Goal: Information Seeking & Learning: Learn about a topic

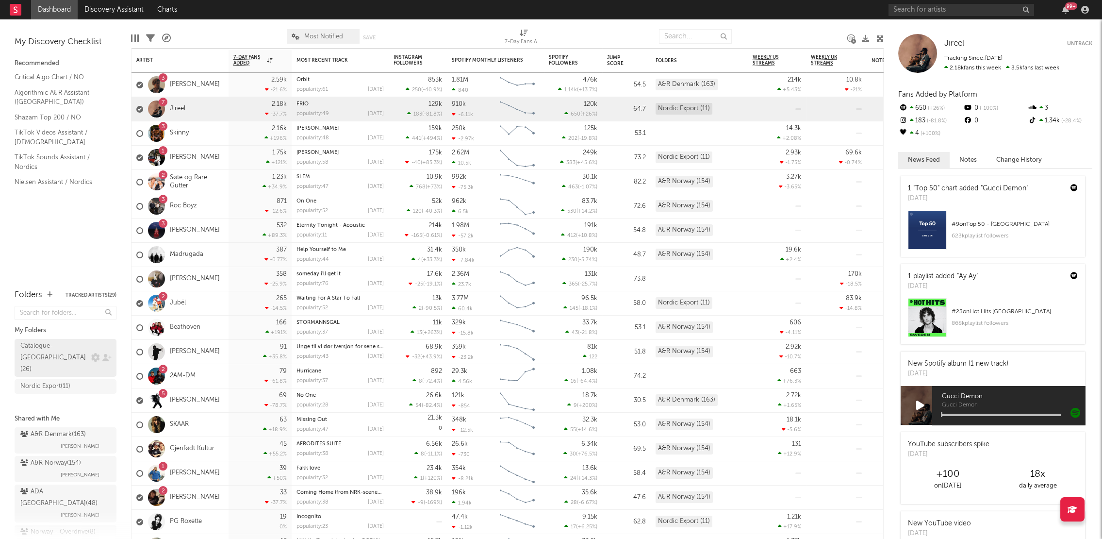
click at [49, 355] on div "Catalogue-Norway ( 26 )" at bounding box center [54, 357] width 68 height 35
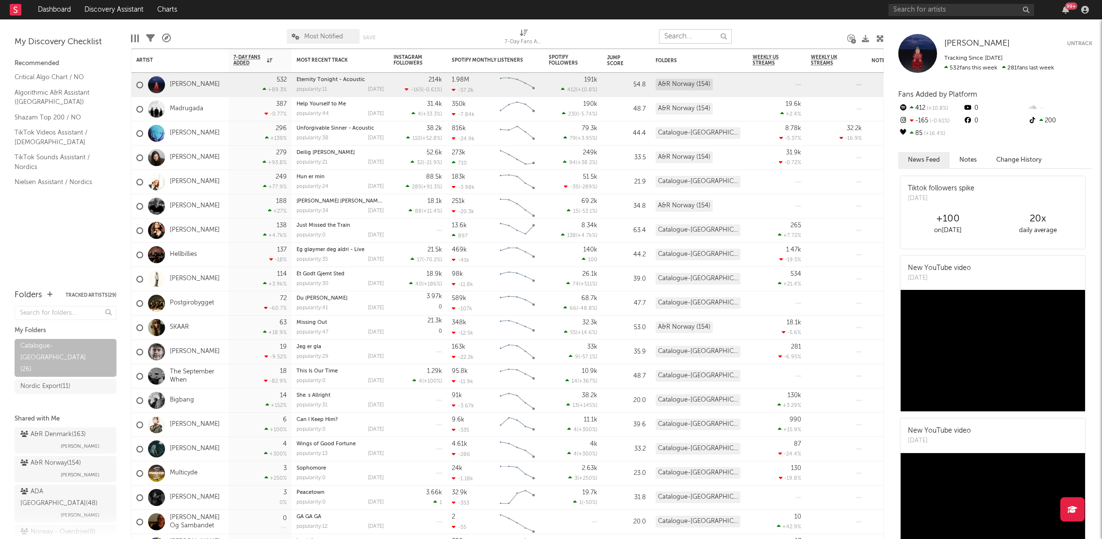
click at [692, 33] on input "text" at bounding box center [695, 36] width 73 height 15
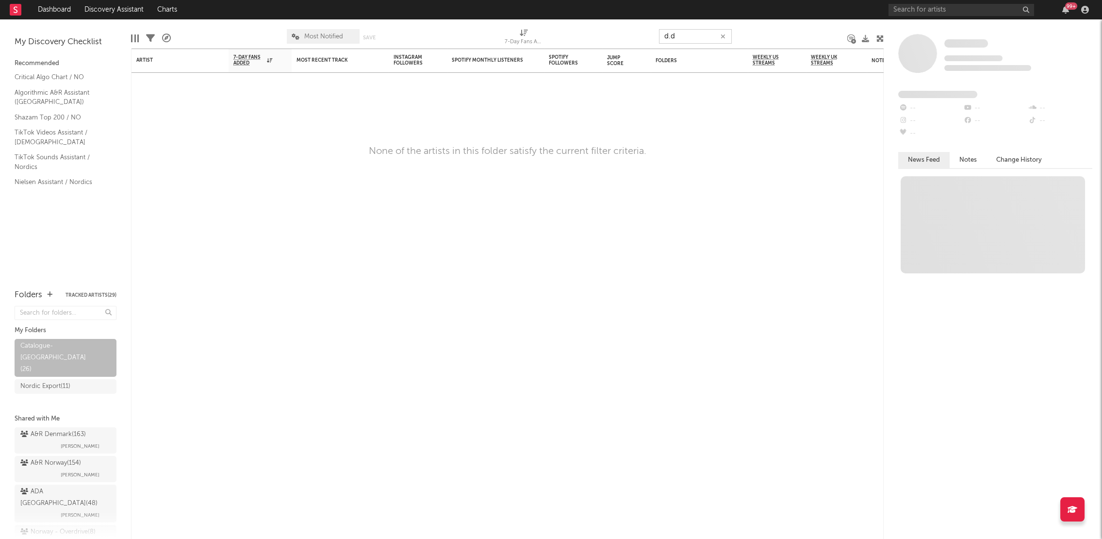
type input "d.d"
click at [934, 7] on input "text" at bounding box center [961, 10] width 146 height 12
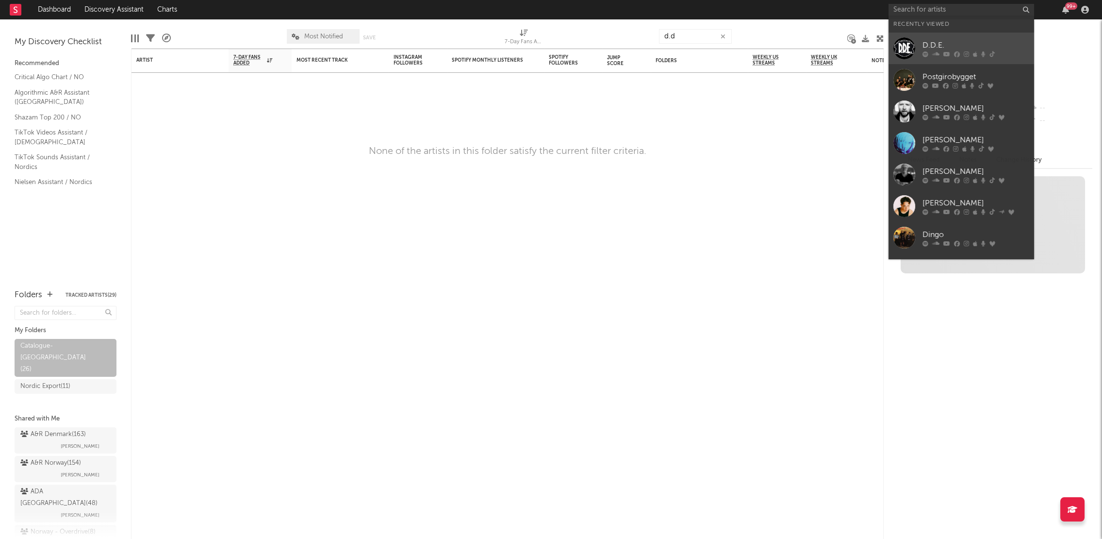
click at [956, 41] on div "D.D.E." at bounding box center [975, 46] width 107 height 12
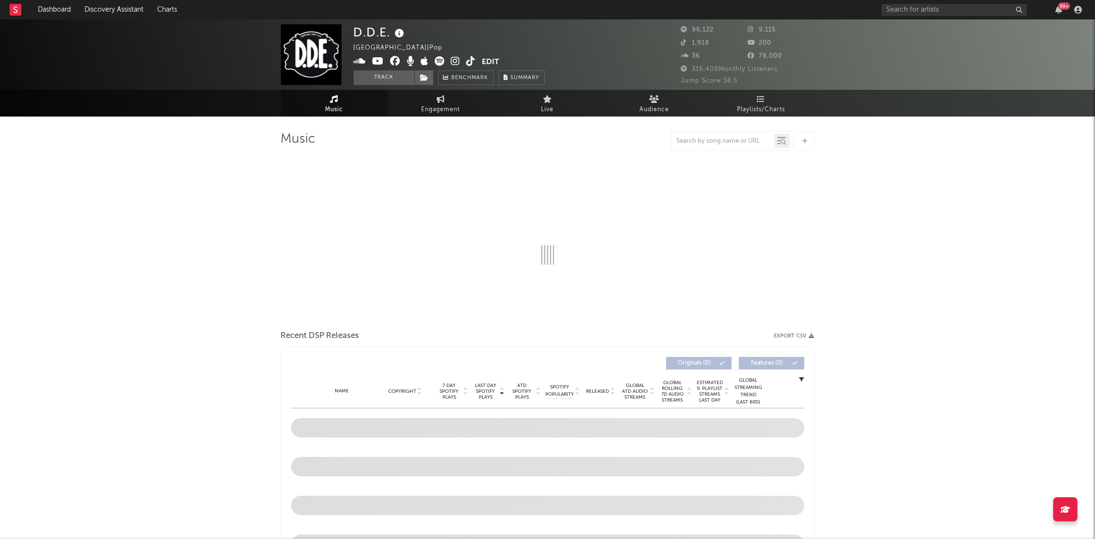
select select "6m"
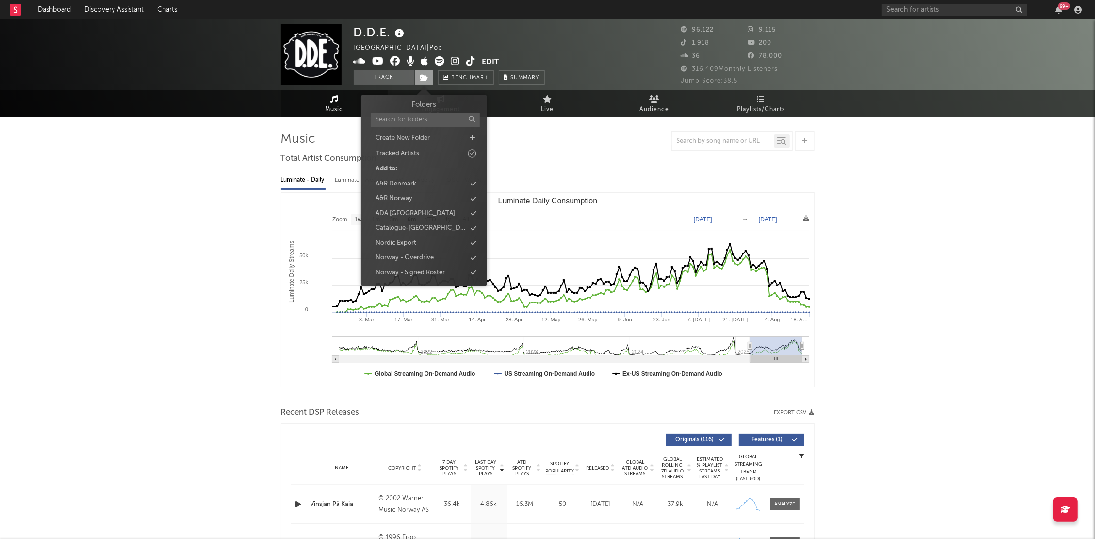
click at [429, 80] on span at bounding box center [423, 77] width 19 height 15
click at [400, 226] on div "Catalogue-Norway" at bounding box center [421, 228] width 91 height 10
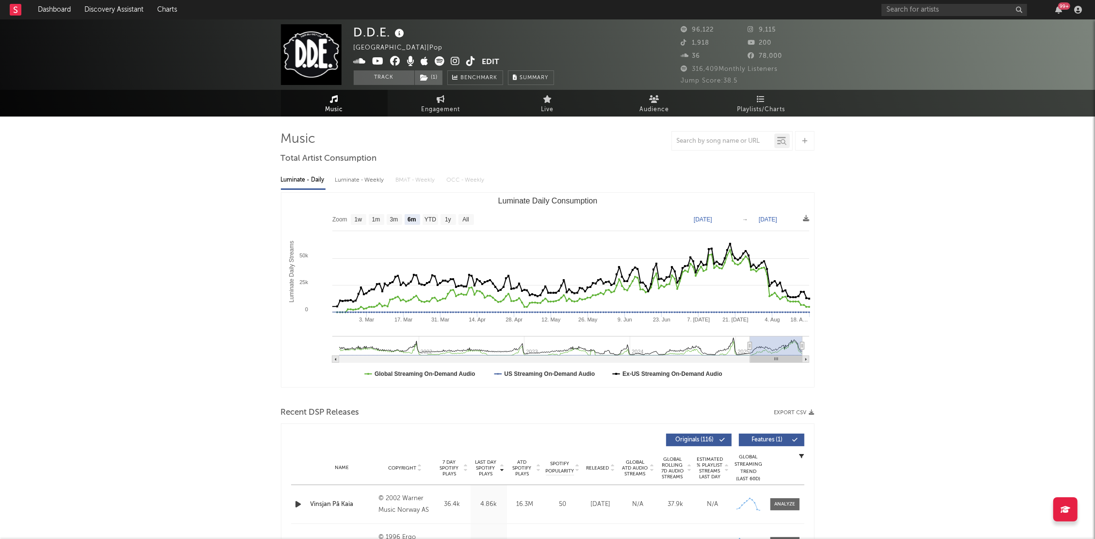
click at [469, 75] on span "Benchmark" at bounding box center [479, 78] width 37 height 12
click at [50, 9] on link "Dashboard" at bounding box center [54, 9] width 47 height 19
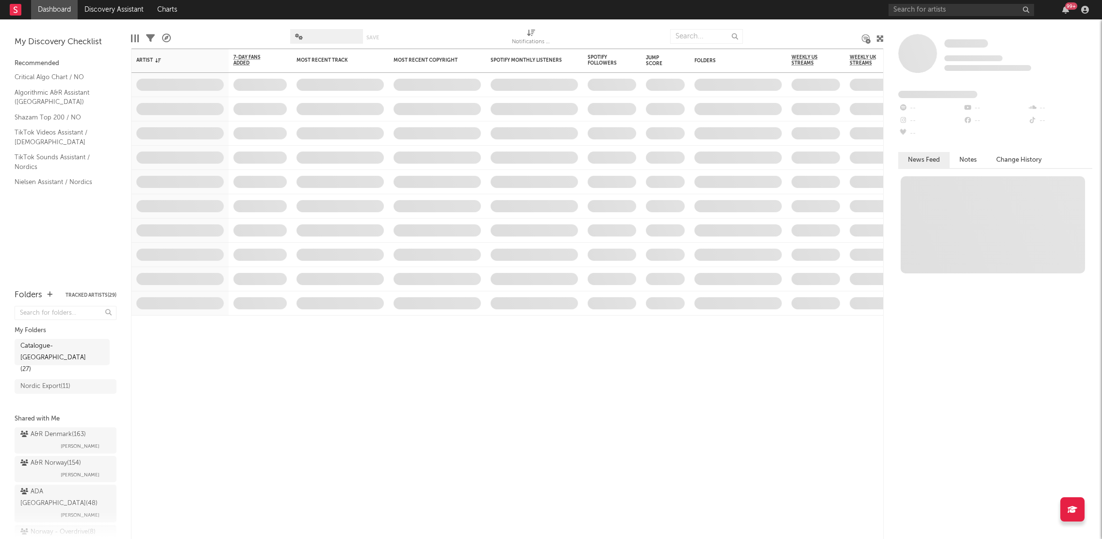
click at [60, 348] on div "Catalogue-Norway ( 27 )" at bounding box center [66, 358] width 102 height 38
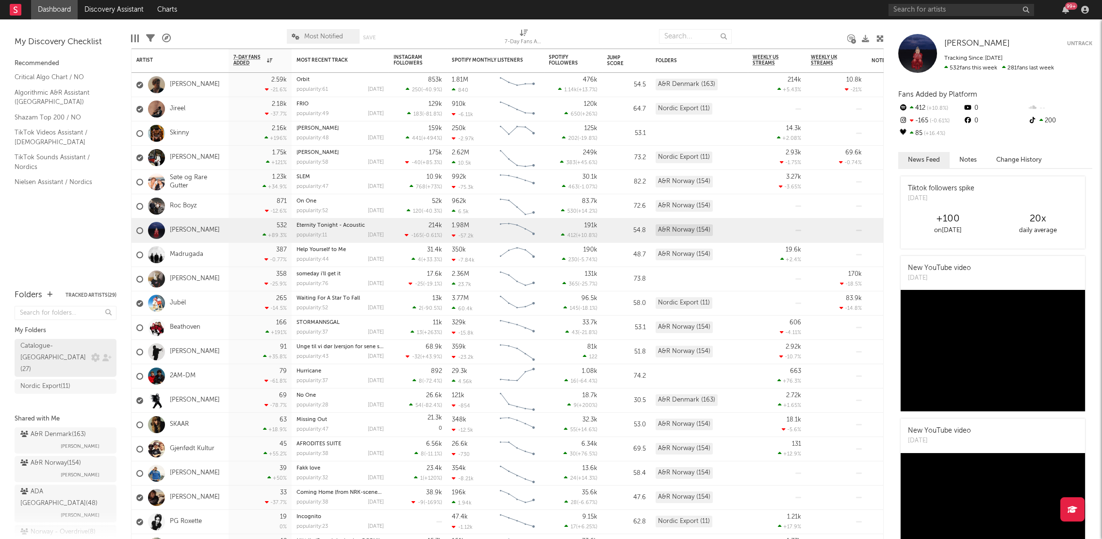
click at [32, 348] on div "Catalogue-Norway ( 27 )" at bounding box center [54, 357] width 68 height 35
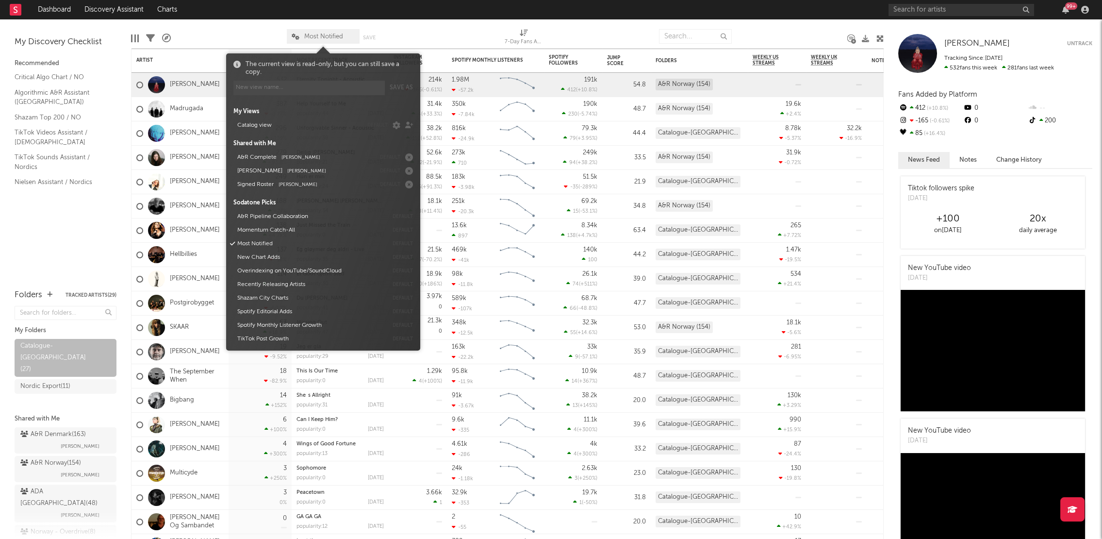
click at [320, 39] on span "Most Notified" at bounding box center [323, 36] width 73 height 15
click at [278, 124] on button "Catalog view" at bounding box center [298, 125] width 129 height 14
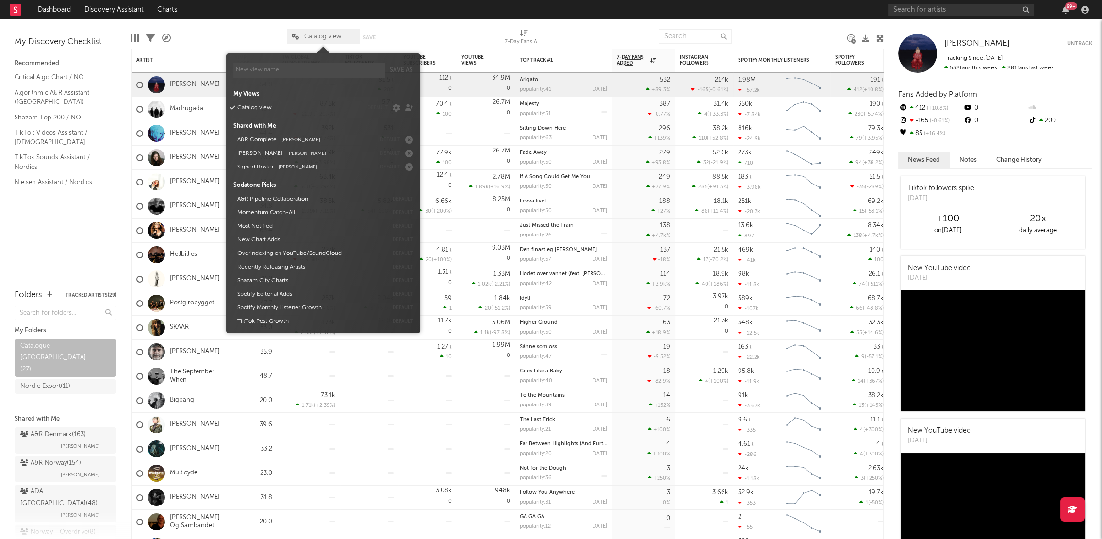
click at [216, 29] on div at bounding box center [228, 36] width 101 height 24
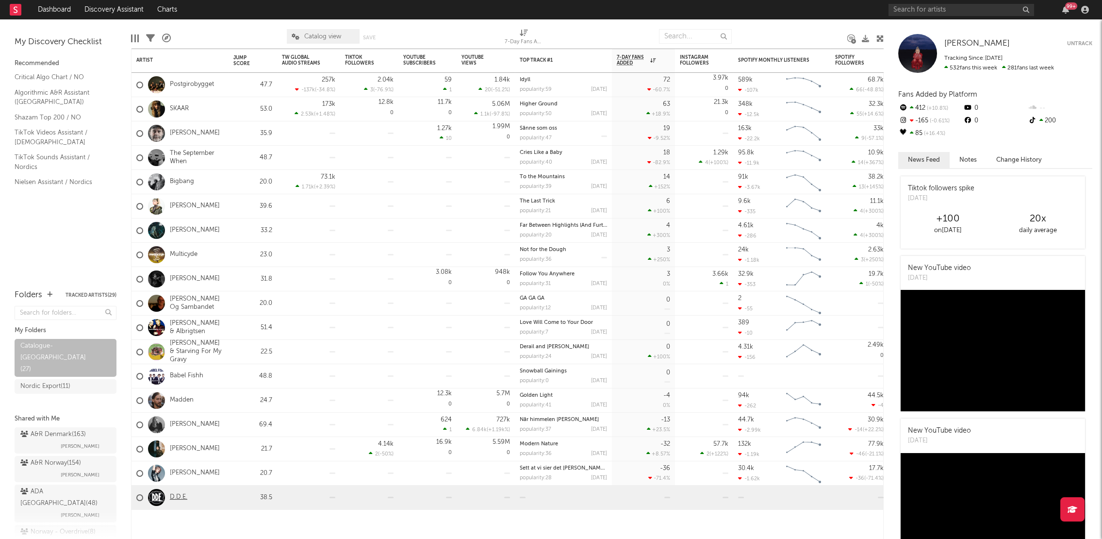
click at [186, 497] on link "D.D.E." at bounding box center [178, 497] width 17 height 8
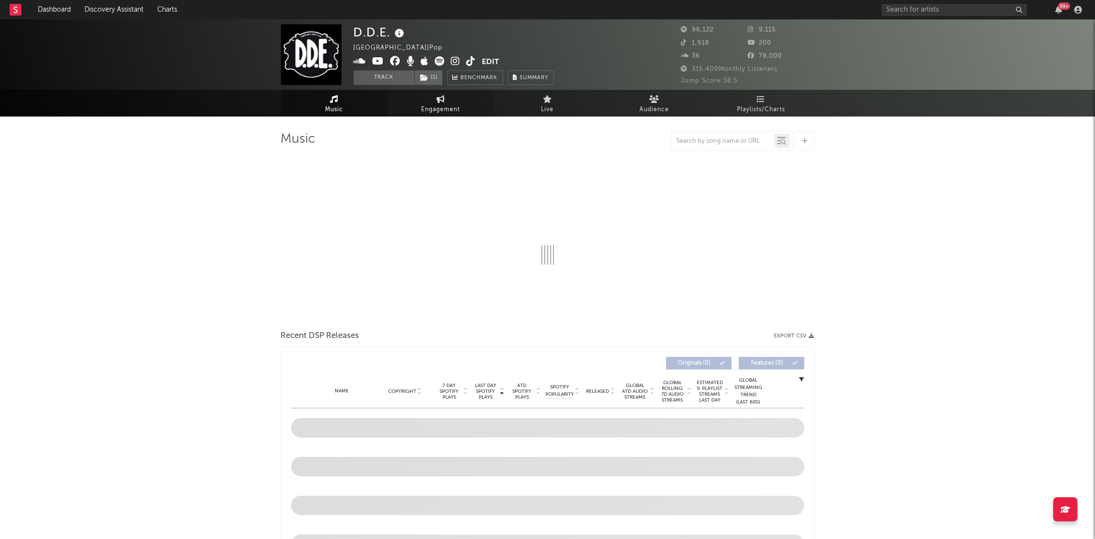
click at [435, 107] on span "Engagement" at bounding box center [441, 110] width 39 height 12
select select "1w"
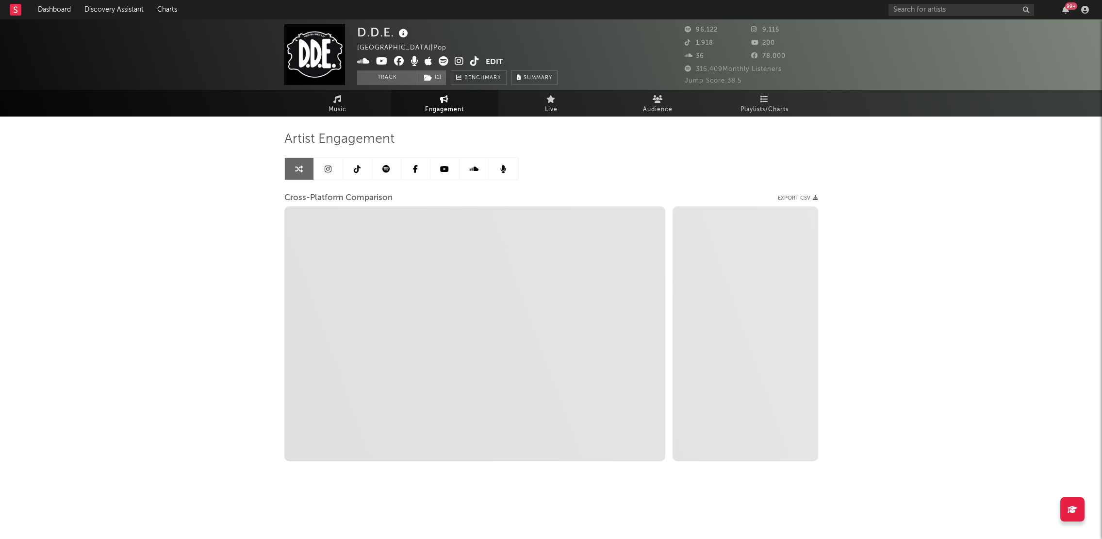
click at [491, 62] on button "Edit" at bounding box center [494, 62] width 17 height 12
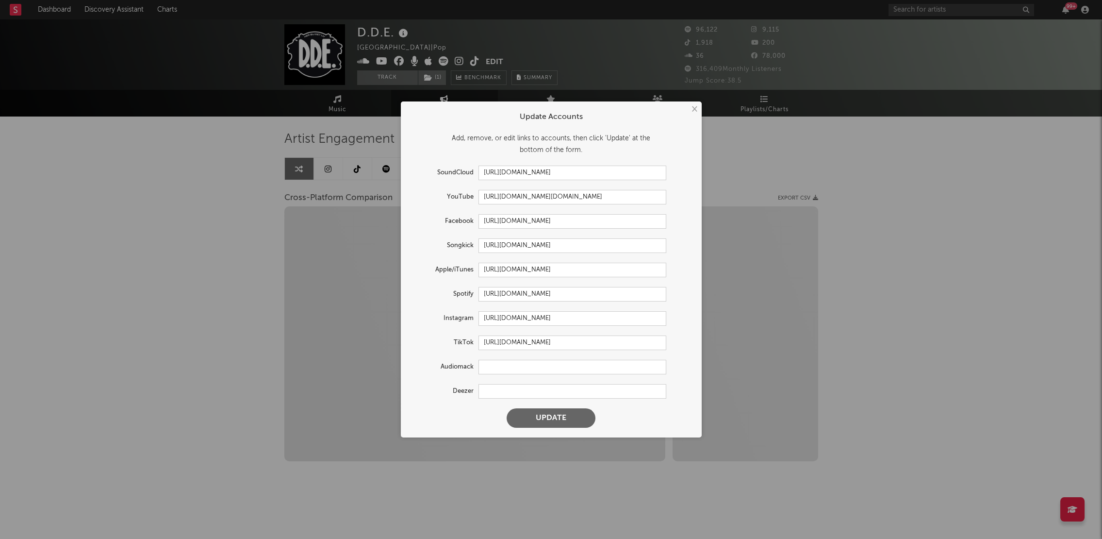
select select "1m"
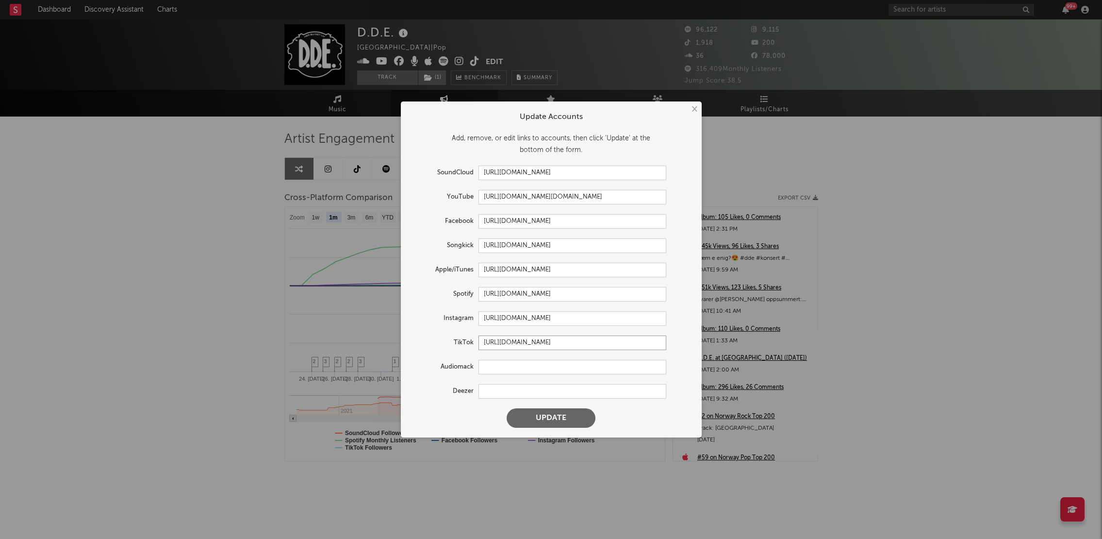
click at [503, 339] on input "https://www.tiktok.com/share/user/7483554967376397334" at bounding box center [572, 342] width 188 height 15
paste input "@ddeoffisiell?lang=en"
type input "https://www.tiktok.com/@ddeoffisiell?lang=en"
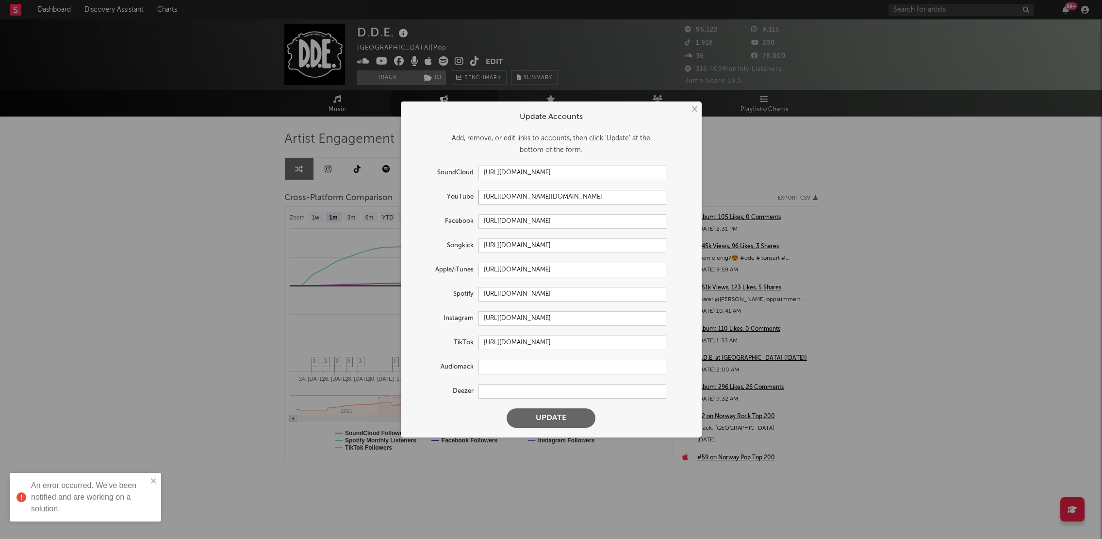
click at [499, 194] on input "https://youtube.com/@d.d.e9407" at bounding box center [572, 197] width 188 height 15
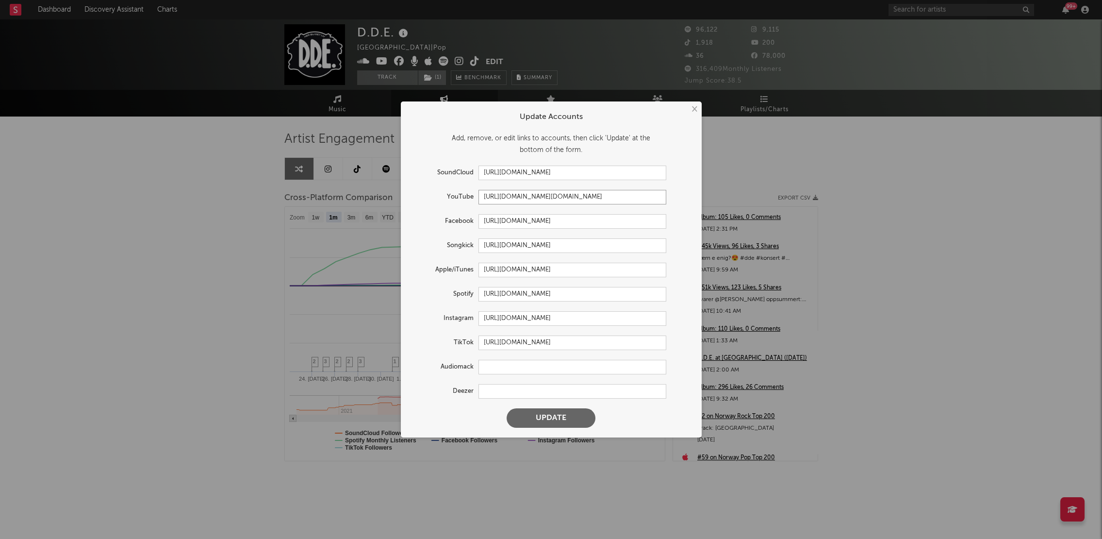
paste input "www.tiktok.com/@ddeoffisiell?lang=en"
click at [549, 418] on button "Update" at bounding box center [551, 417] width 89 height 19
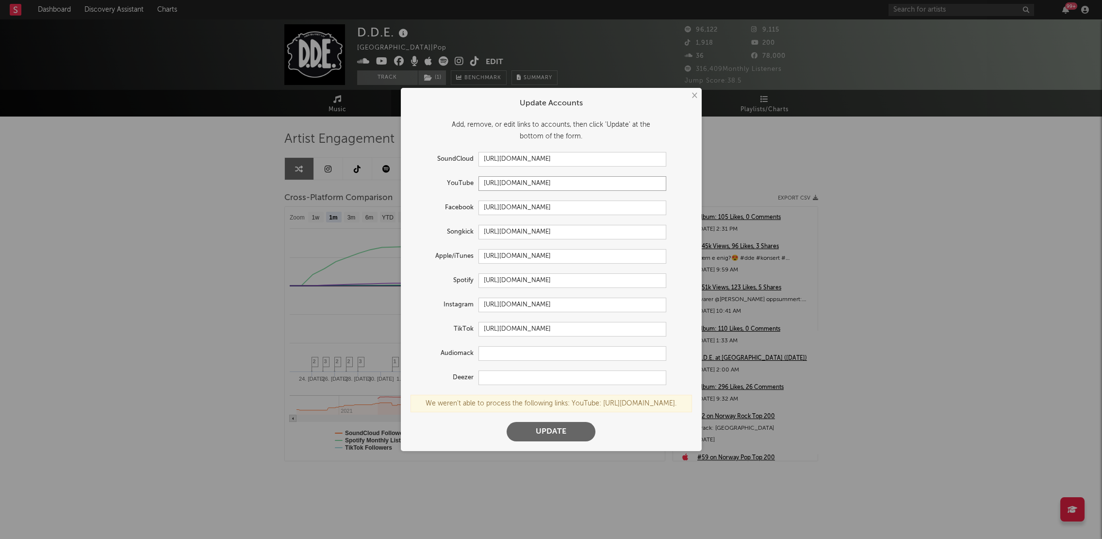
click at [620, 178] on input "https://www.tiktok.com/@ddeoffisiell?lang=en" at bounding box center [572, 183] width 188 height 15
drag, startPoint x: 619, startPoint y: 176, endPoint x: 592, endPoint y: 176, distance: 26.2
click at [592, 176] on input "https://www.tiktok.com/@ddeoffisiell?lang=en" at bounding box center [572, 183] width 188 height 15
click at [548, 435] on button "Update" at bounding box center [551, 431] width 89 height 19
click at [512, 177] on input "https://www.tiktok.com/@ddeoffisiell" at bounding box center [572, 183] width 188 height 15
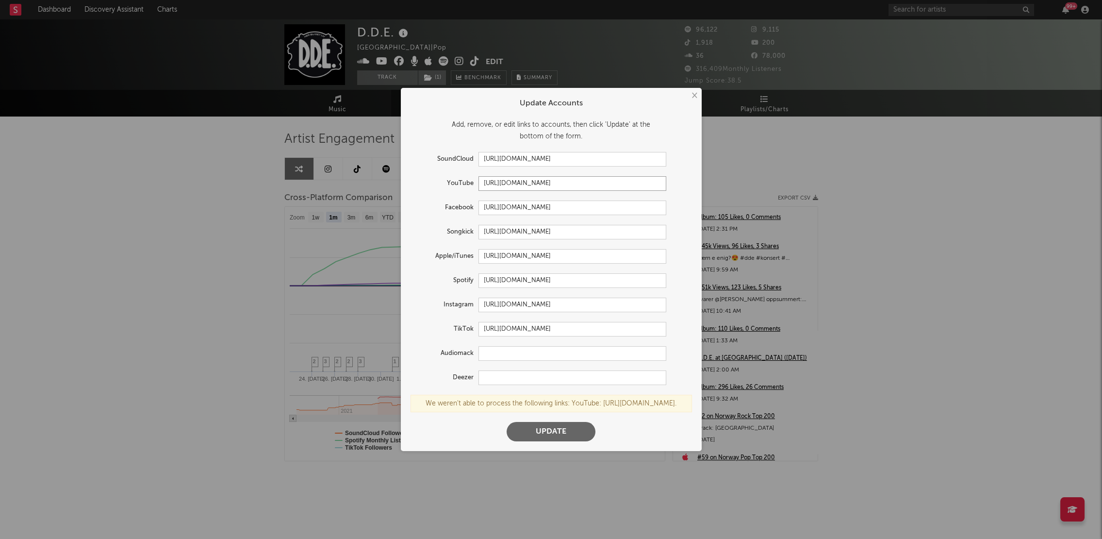
click at [512, 177] on input "https://www.tiktok.com/@ddeoffisiell" at bounding box center [572, 183] width 188 height 15
click at [502, 176] on input "https://www.tiktok.com/@ddeoffisiell" at bounding box center [572, 183] width 188 height 15
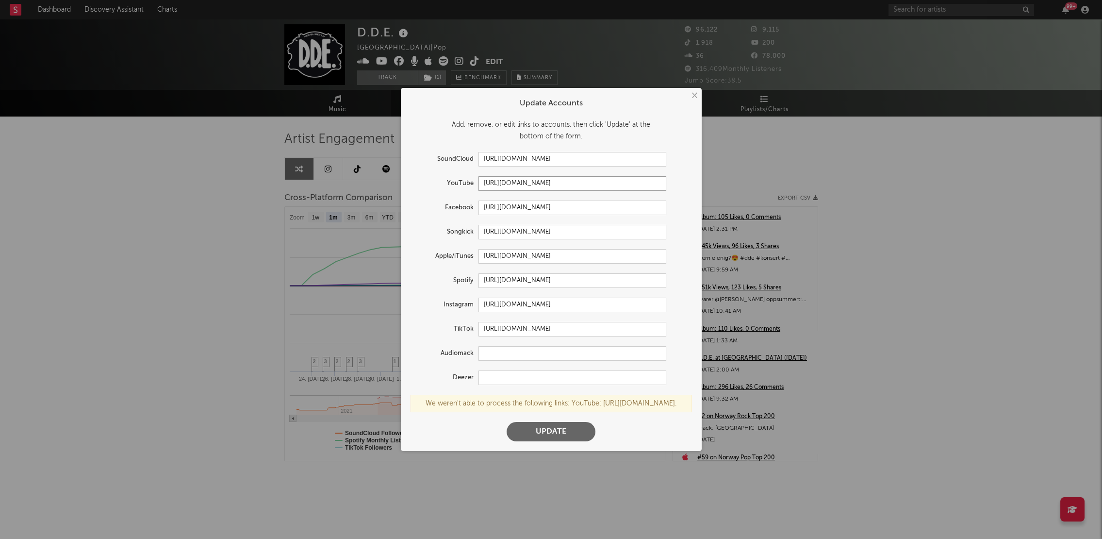
click at [502, 176] on input "https://www.tiktok.com/@ddeoffisiell" at bounding box center [572, 183] width 188 height 15
paste input "youtube.com/channel/UCVwNrzBmDuWuoVSLbWexVWA"
type input "https://www.youtube.com/channel/UCVwNrzBmDuWuoVSLbWexVWA"
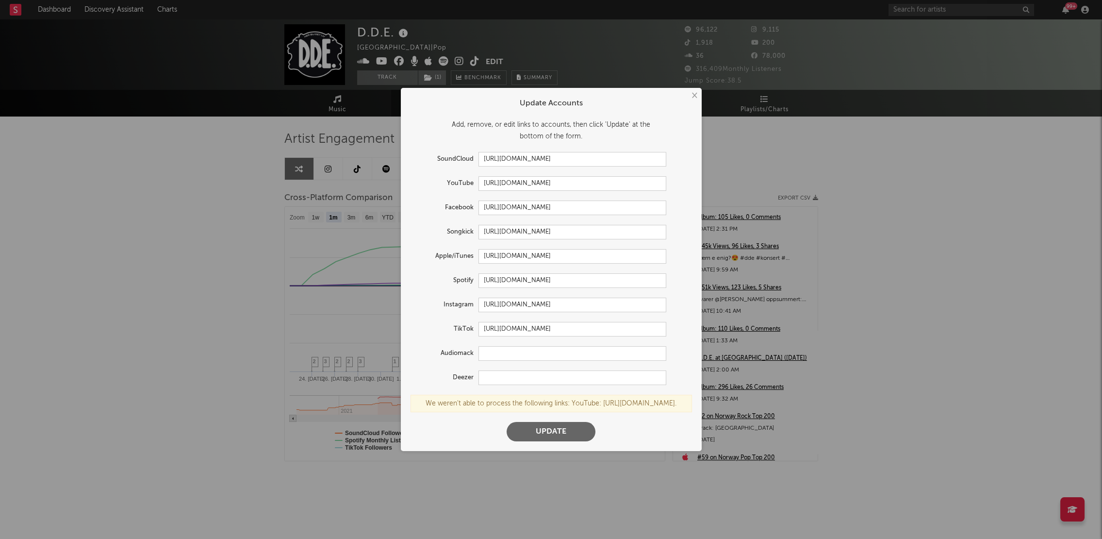
click at [537, 439] on button "Update" at bounding box center [551, 431] width 89 height 19
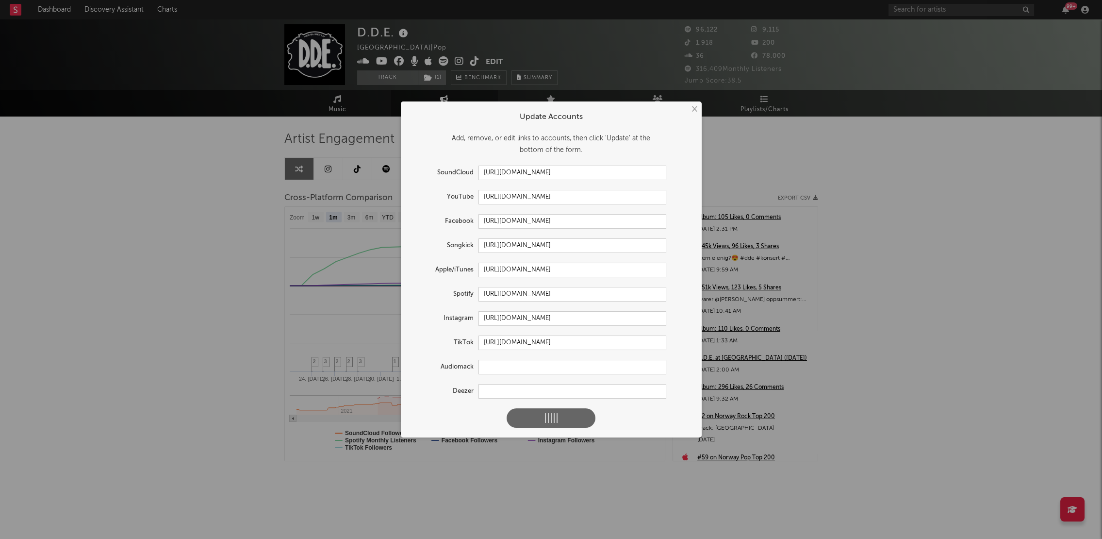
select select "1w"
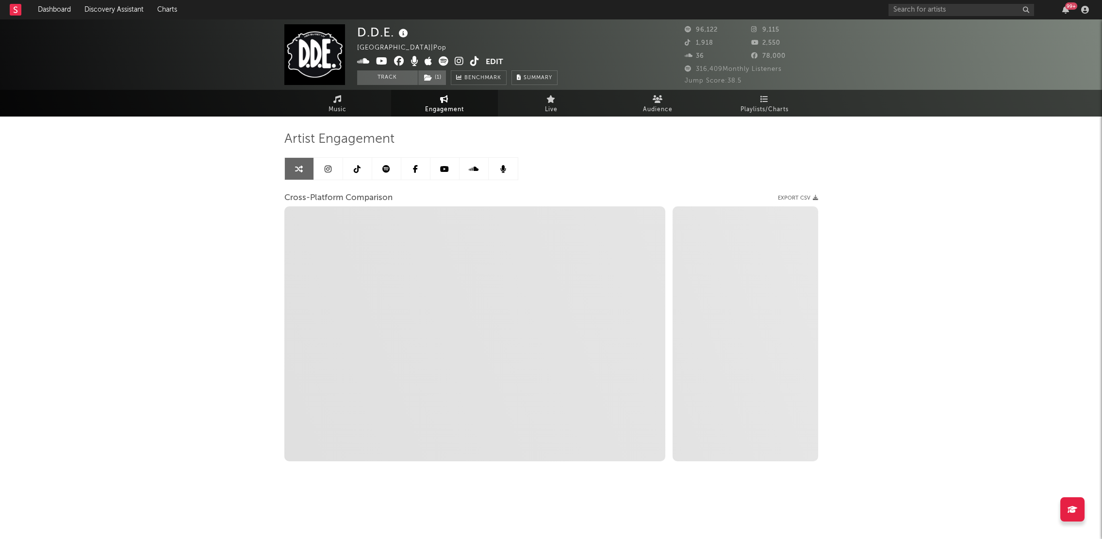
select select "1m"
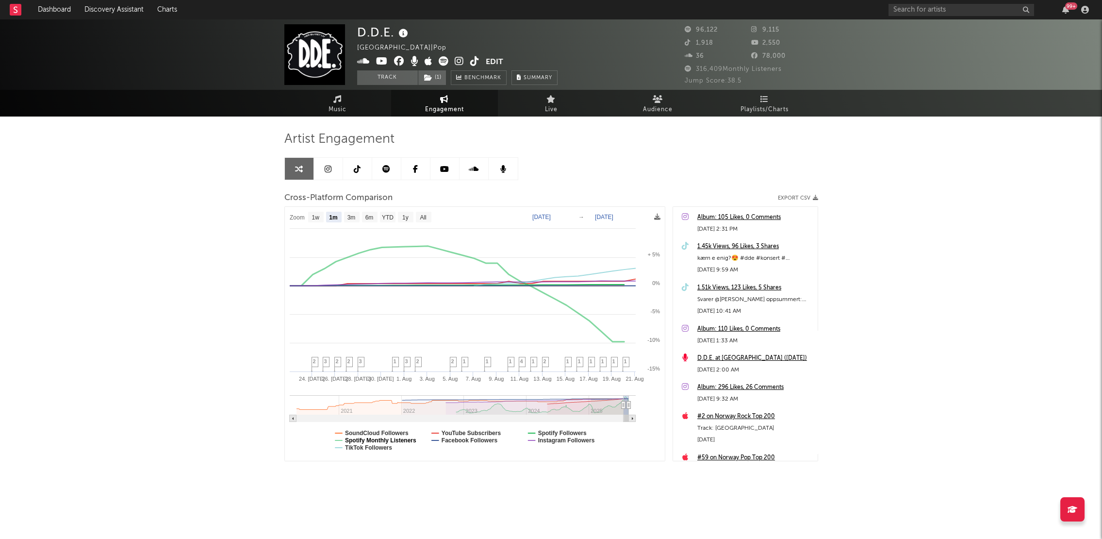
click at [346, 439] on text "Spotify Monthly Listeners" at bounding box center [380, 440] width 71 height 7
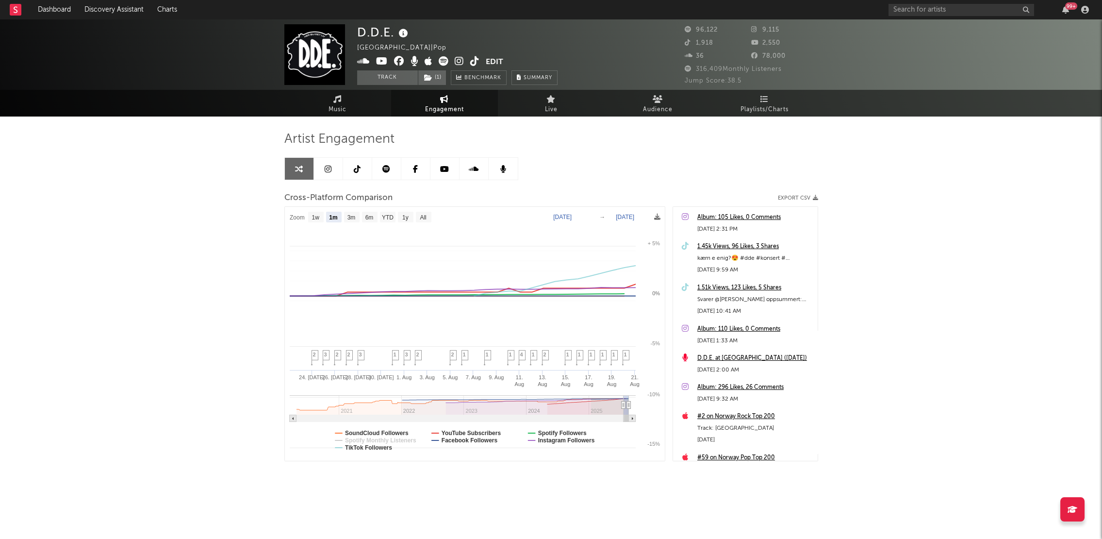
select select "1m"
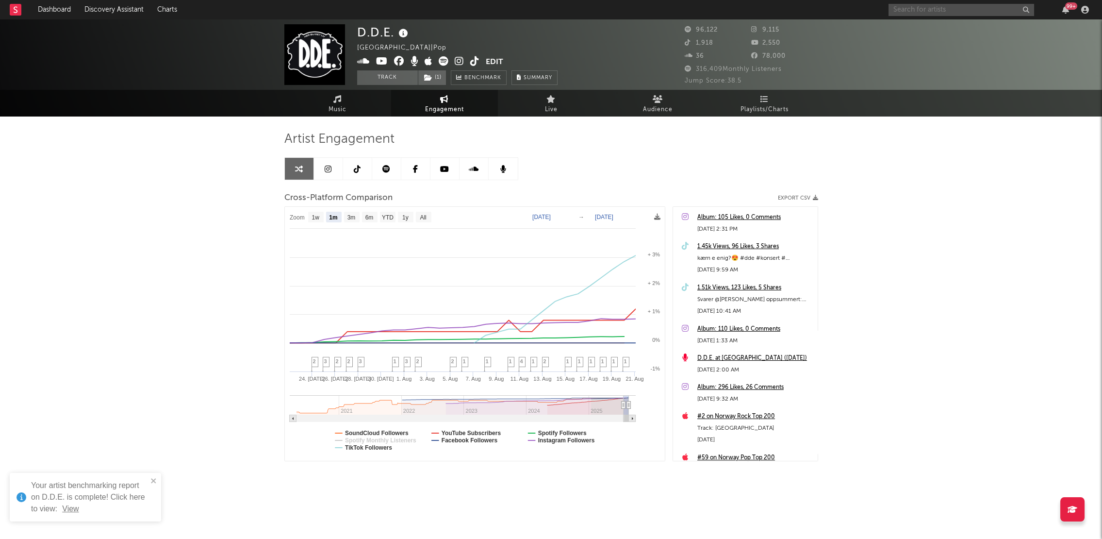
click at [904, 12] on input "text" at bounding box center [961, 10] width 146 height 12
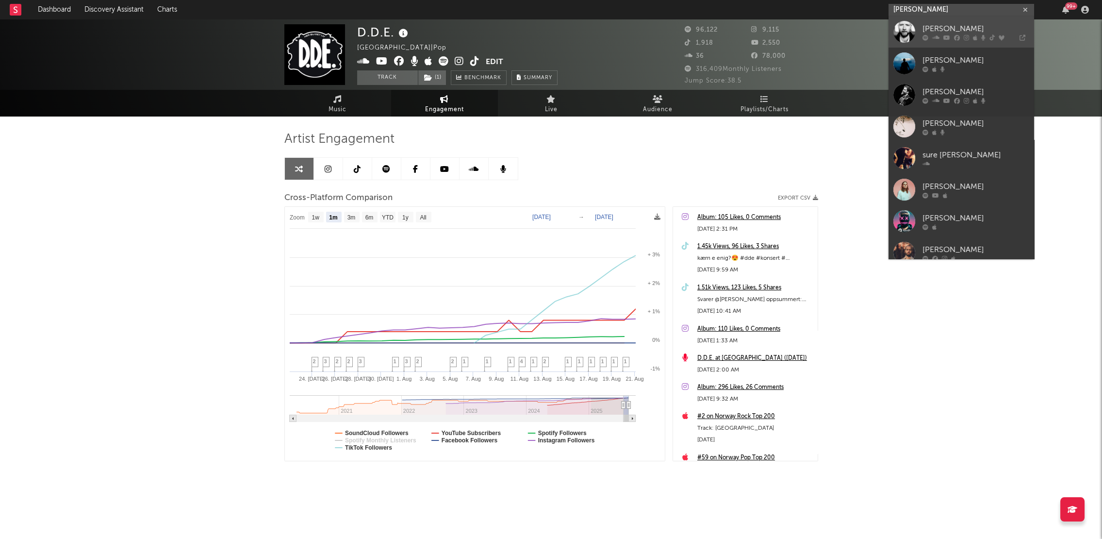
type input "sivert"
click at [934, 30] on div "Sivert Høyem" at bounding box center [975, 29] width 107 height 12
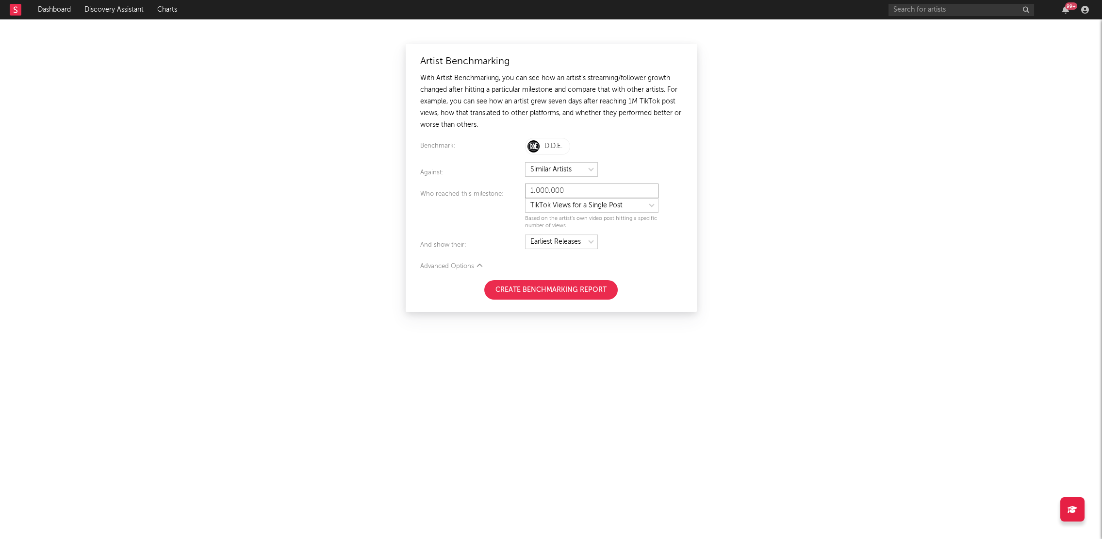
click at [541, 190] on input "1,000,000" at bounding box center [591, 190] width 133 height 15
type input "100,000"
click at [496, 214] on div "Who reached this milestone:" at bounding box center [472, 208] width 105 height 41
click at [558, 169] on select at bounding box center [561, 169] width 73 height 15
click at [525, 162] on select at bounding box center [561, 169] width 73 height 15
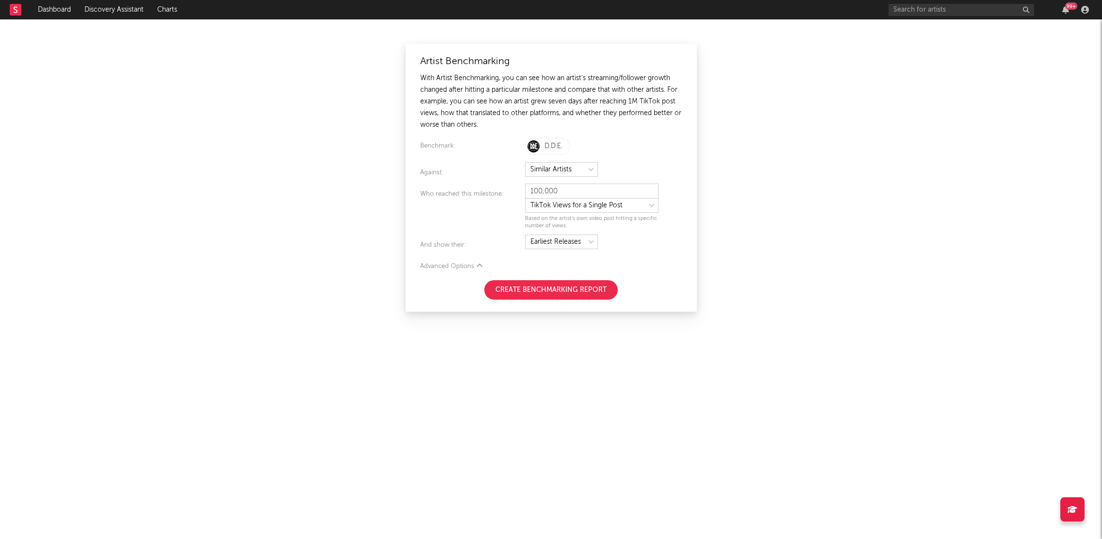
click at [529, 292] on button "Create Benchmarking Report" at bounding box center [550, 289] width 133 height 19
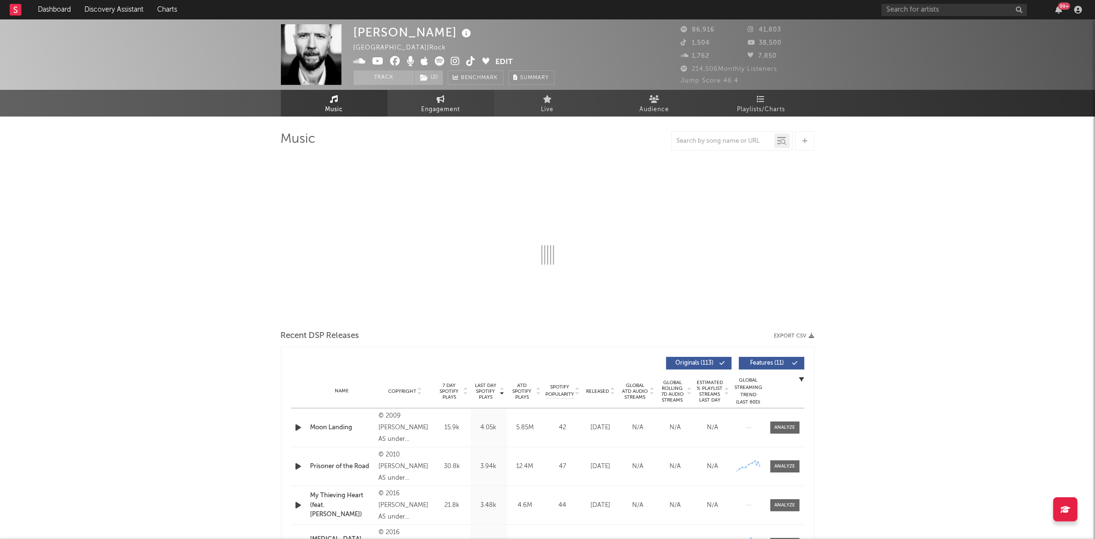
select select "6m"
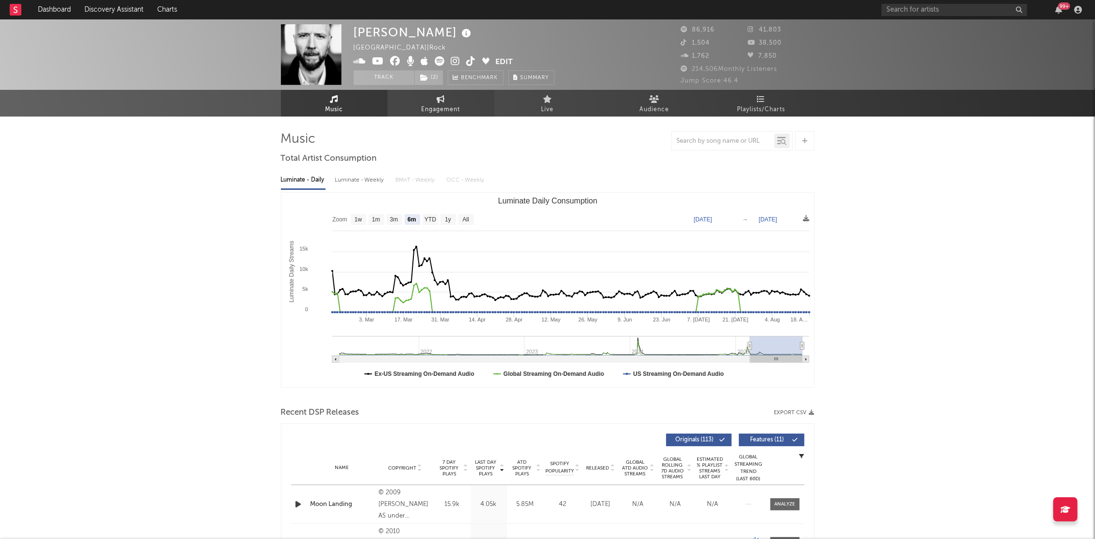
click at [426, 104] on span "Engagement" at bounding box center [441, 110] width 39 height 12
select select "1w"
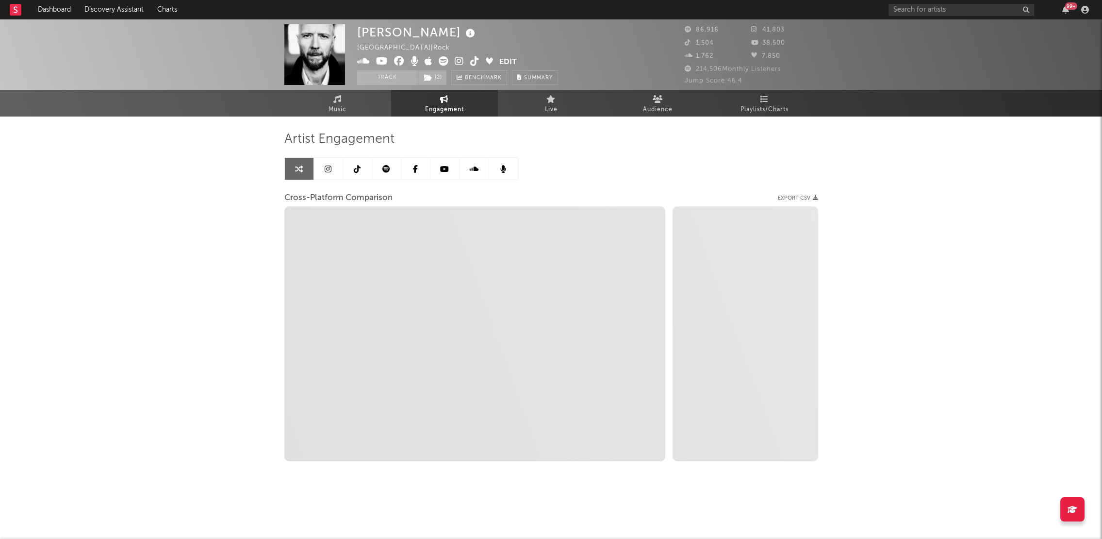
select select "1m"
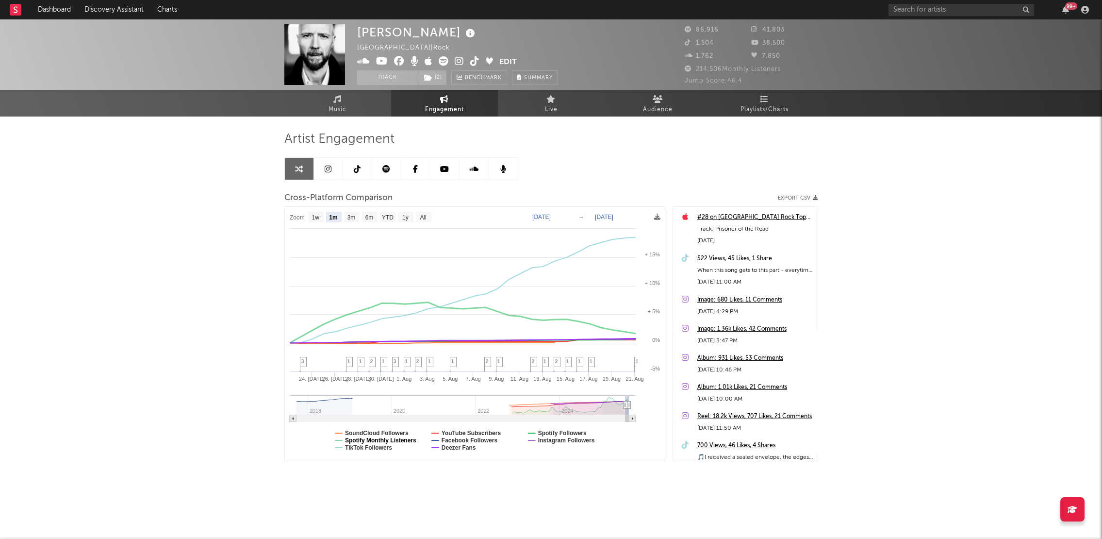
click at [355, 440] on text "Spotify Monthly Listeners" at bounding box center [380, 440] width 71 height 7
select select "1m"
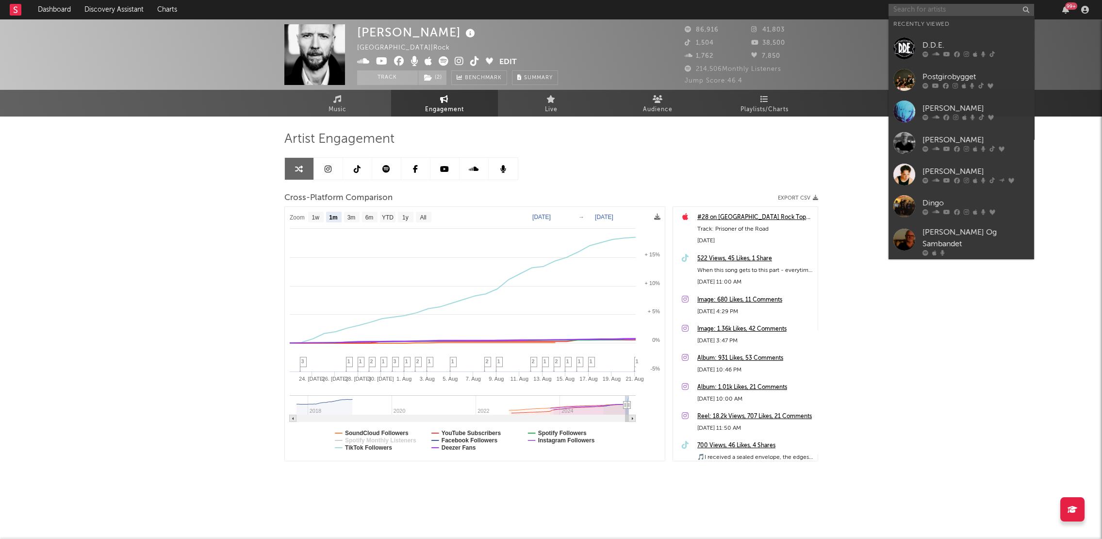
click at [927, 9] on input "text" at bounding box center [961, 10] width 146 height 12
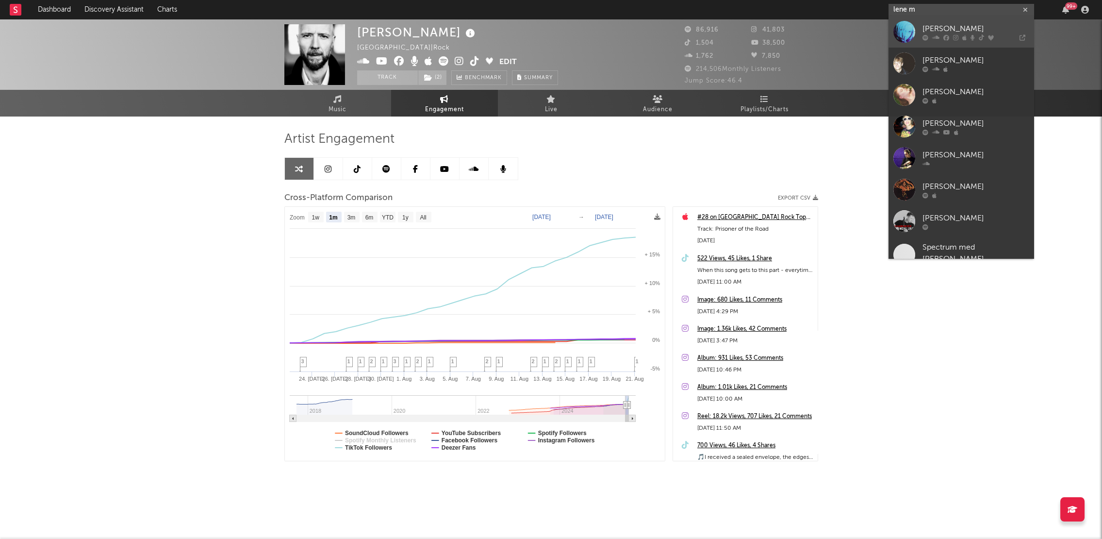
type input "lene m"
click at [935, 27] on div "[PERSON_NAME]" at bounding box center [975, 29] width 107 height 12
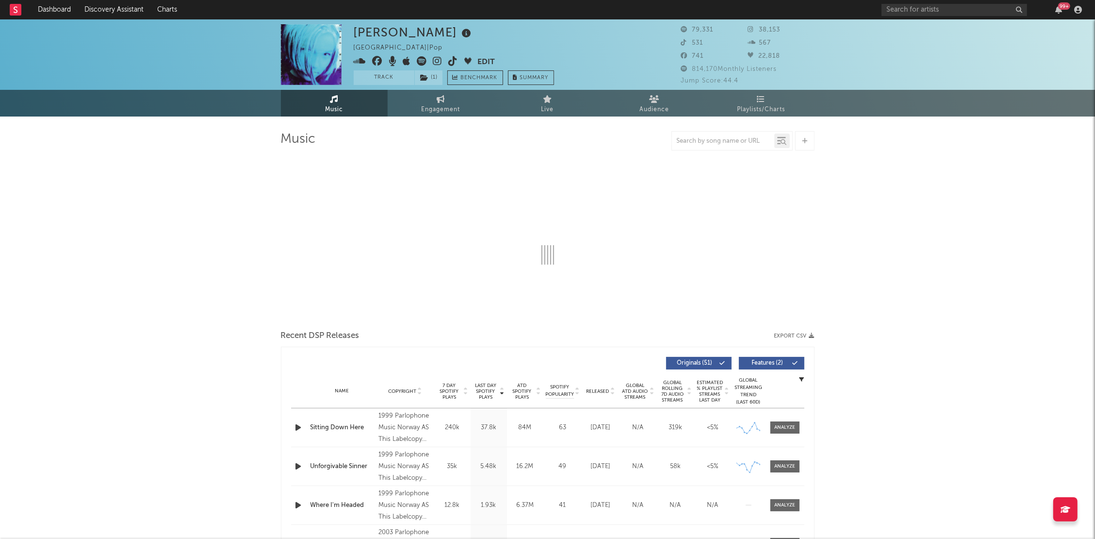
select select "6m"
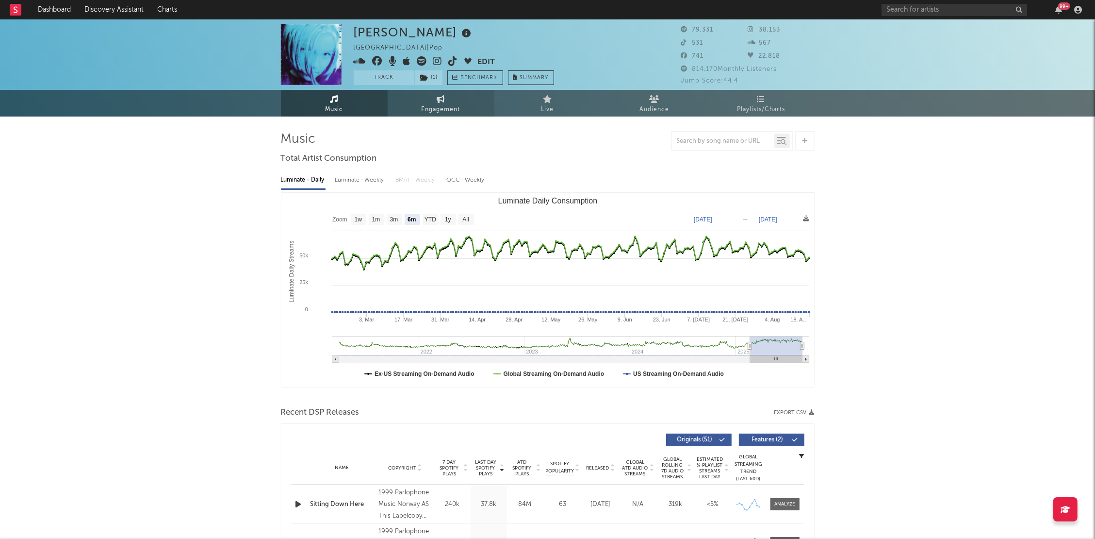
click at [412, 108] on link "Engagement" at bounding box center [441, 103] width 107 height 27
select select "1w"
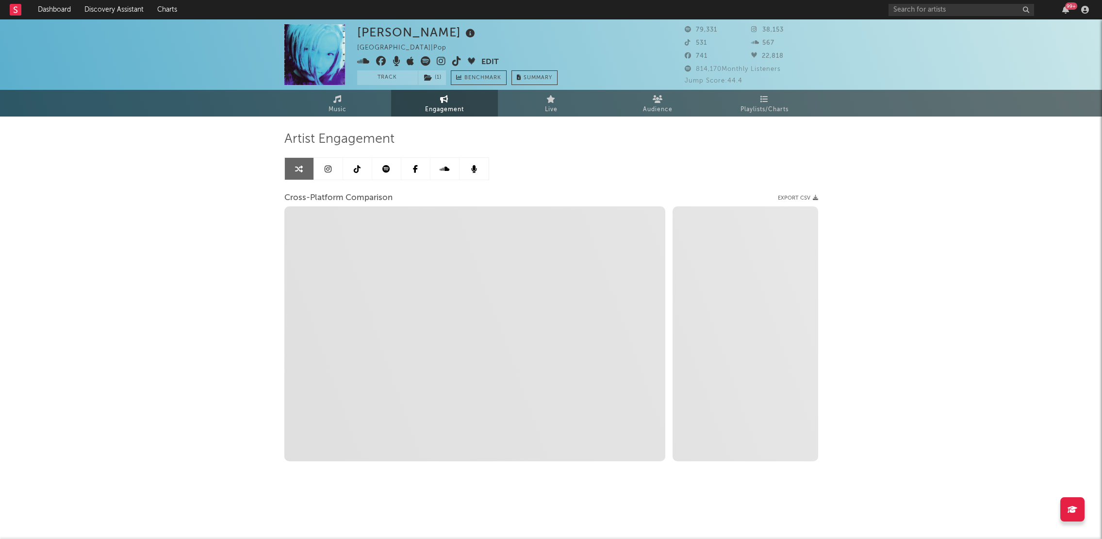
select select "1m"
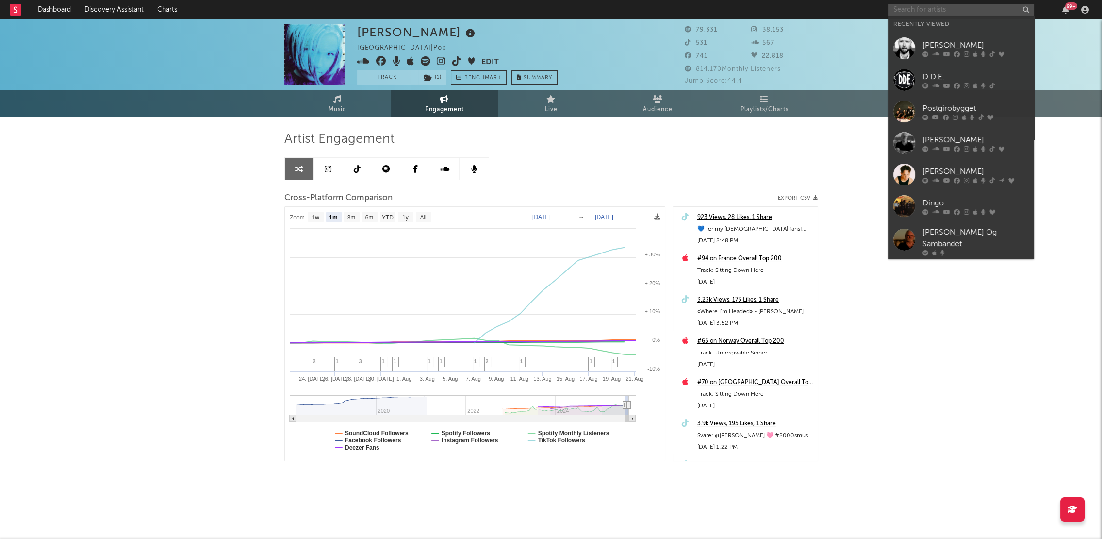
click at [937, 10] on input "text" at bounding box center [961, 10] width 146 height 12
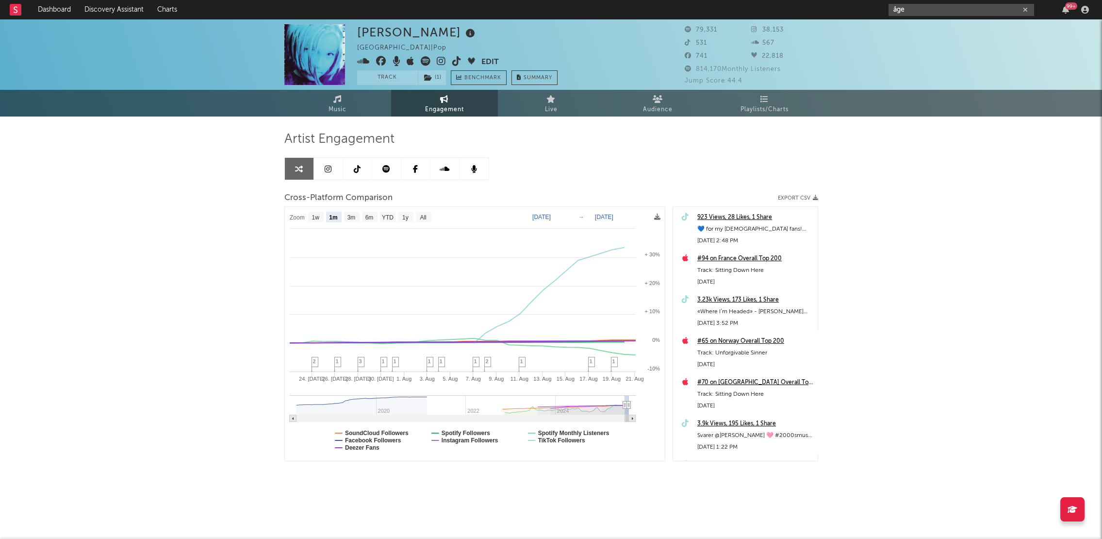
click at [924, 10] on input "åge" at bounding box center [961, 10] width 146 height 12
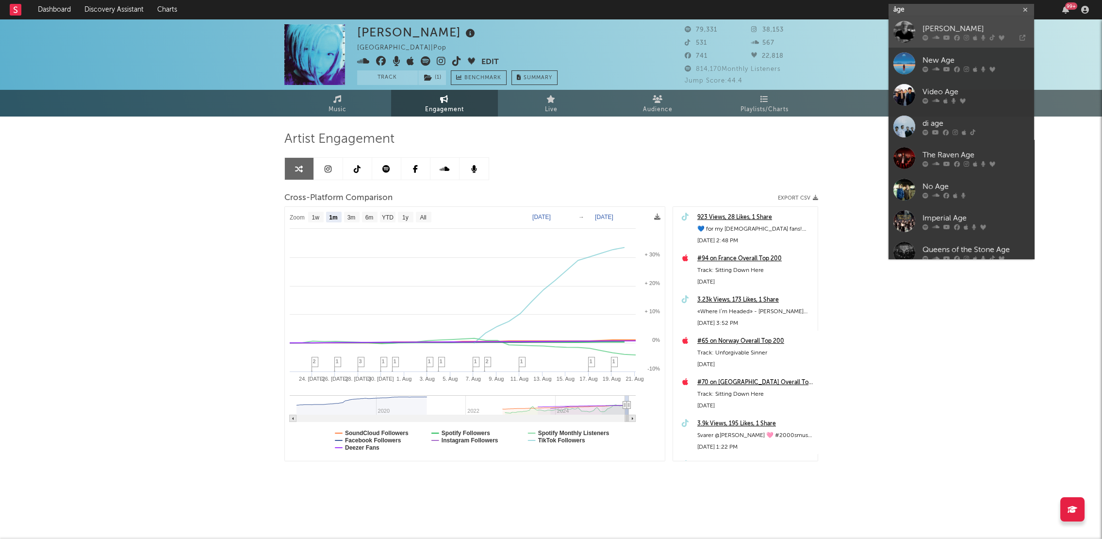
type input "åge"
click at [926, 32] on div "[PERSON_NAME]" at bounding box center [975, 29] width 107 height 12
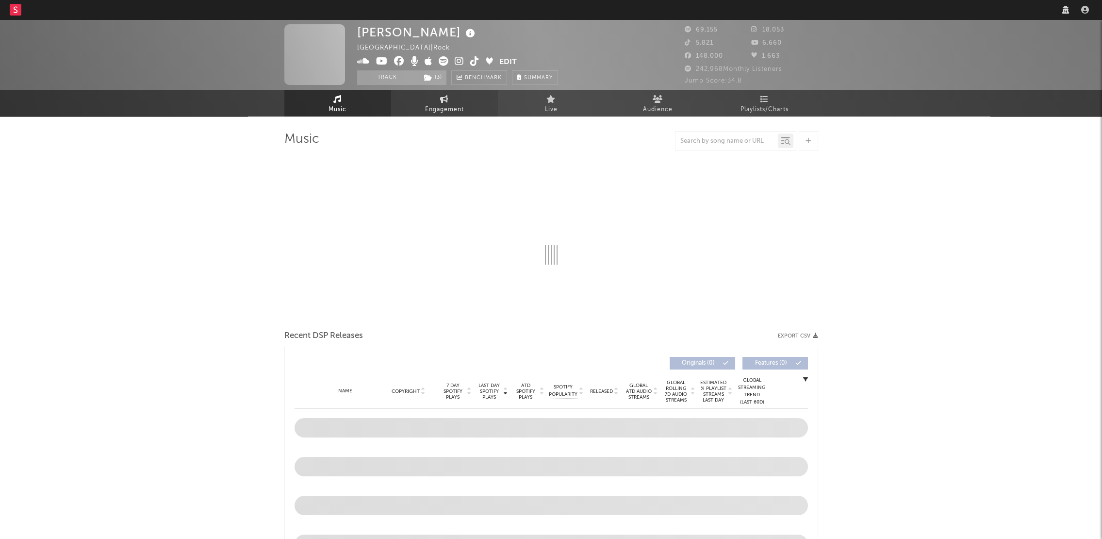
click at [437, 107] on span "Engagement" at bounding box center [444, 110] width 39 height 12
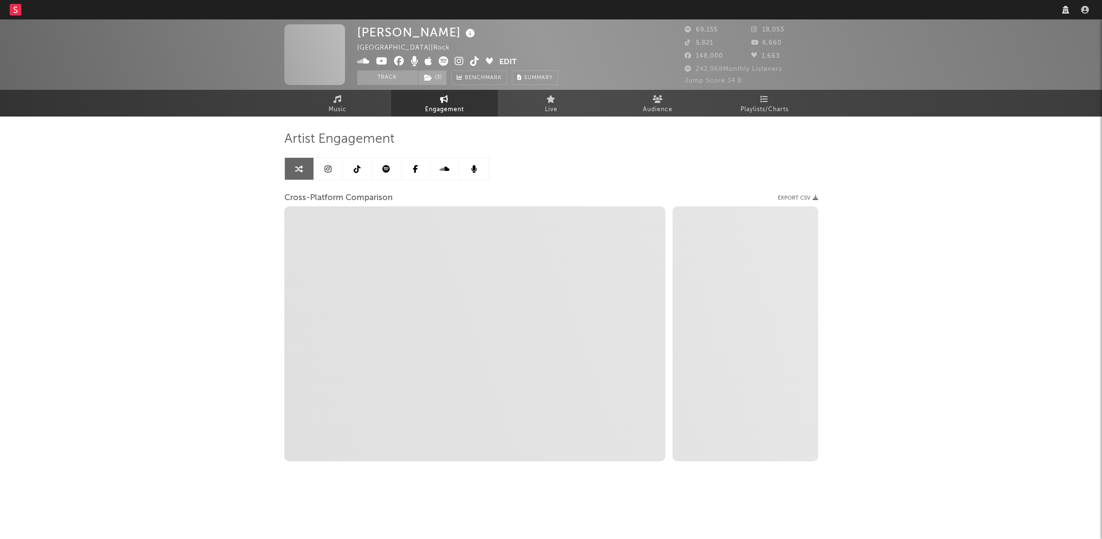
select select "1w"
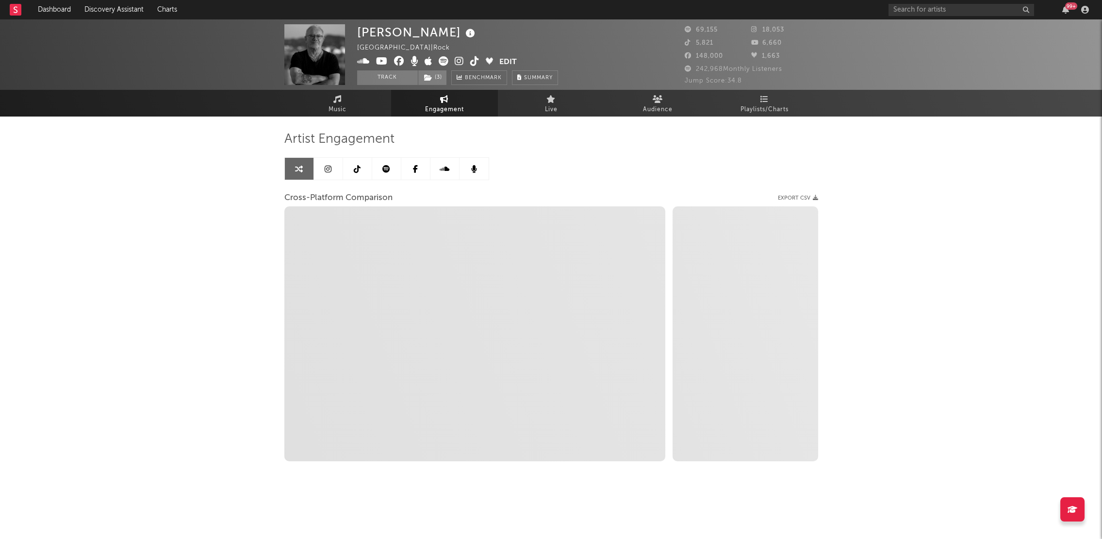
select select "1m"
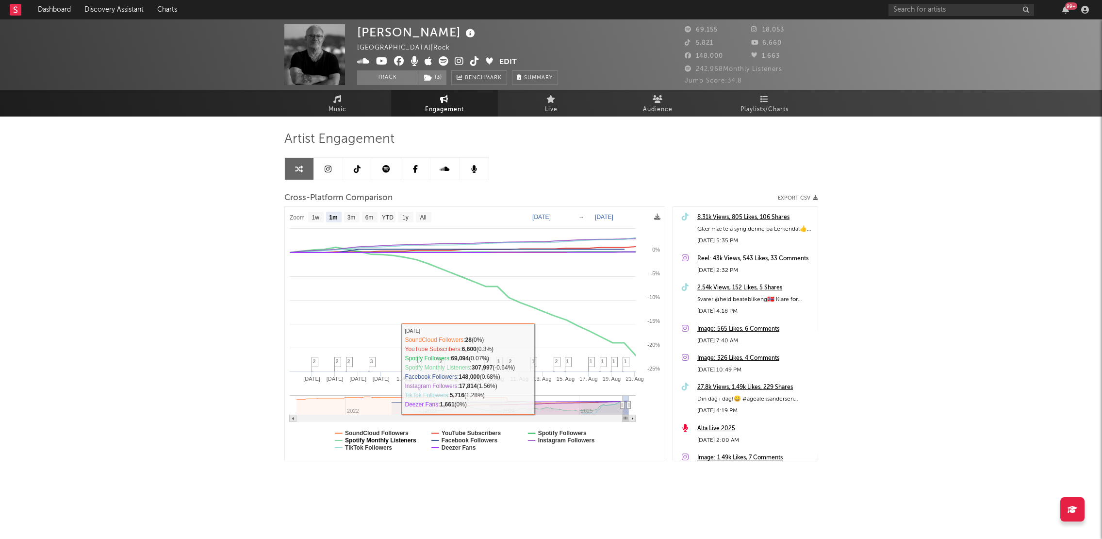
click at [350, 440] on text "Spotify Monthly Listeners" at bounding box center [380, 440] width 71 height 7
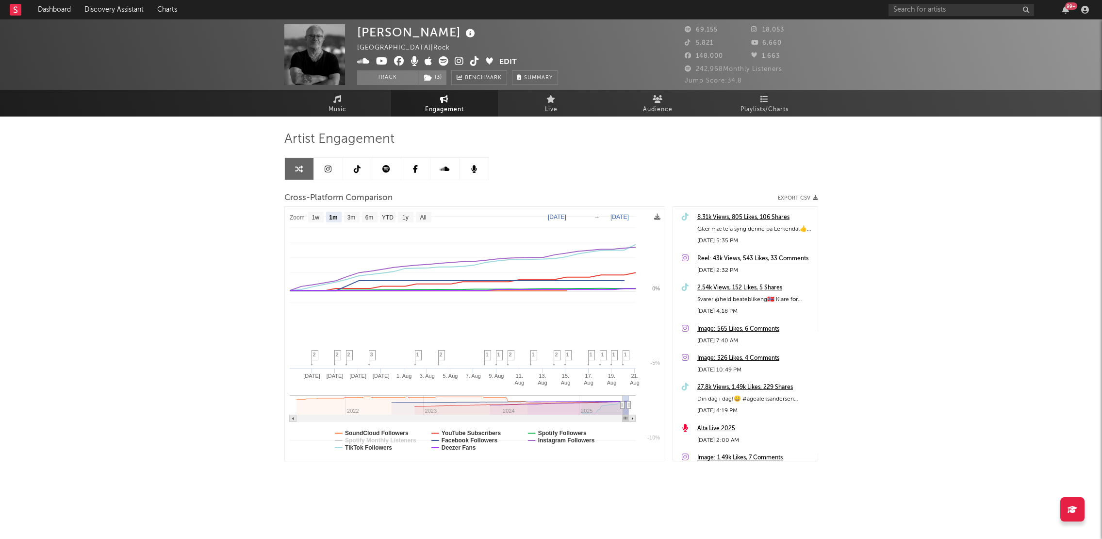
select select "1m"
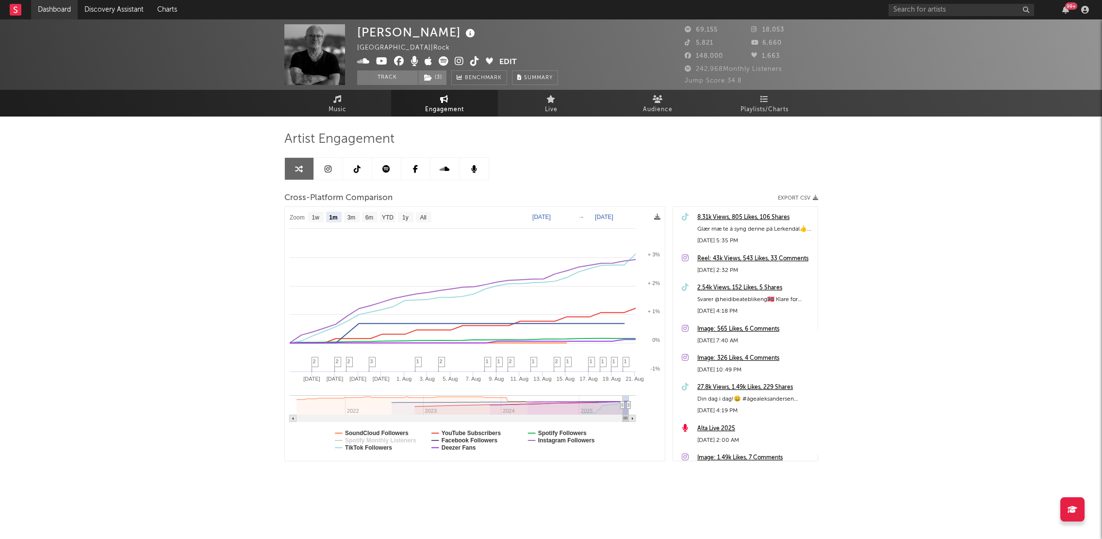
select select "6m"
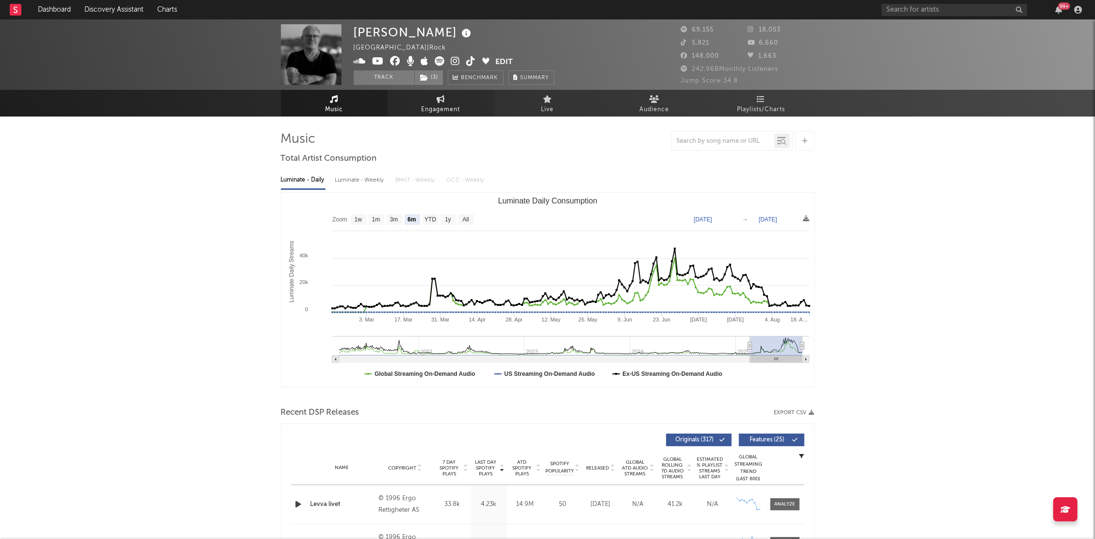
click at [423, 104] on span "Engagement" at bounding box center [441, 110] width 39 height 12
select select "1w"
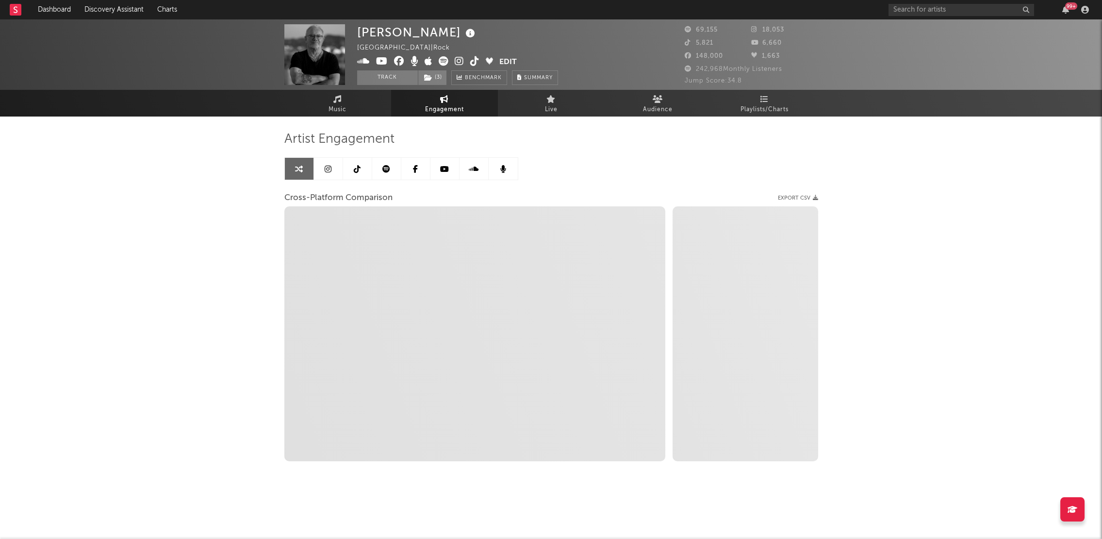
select select "1m"
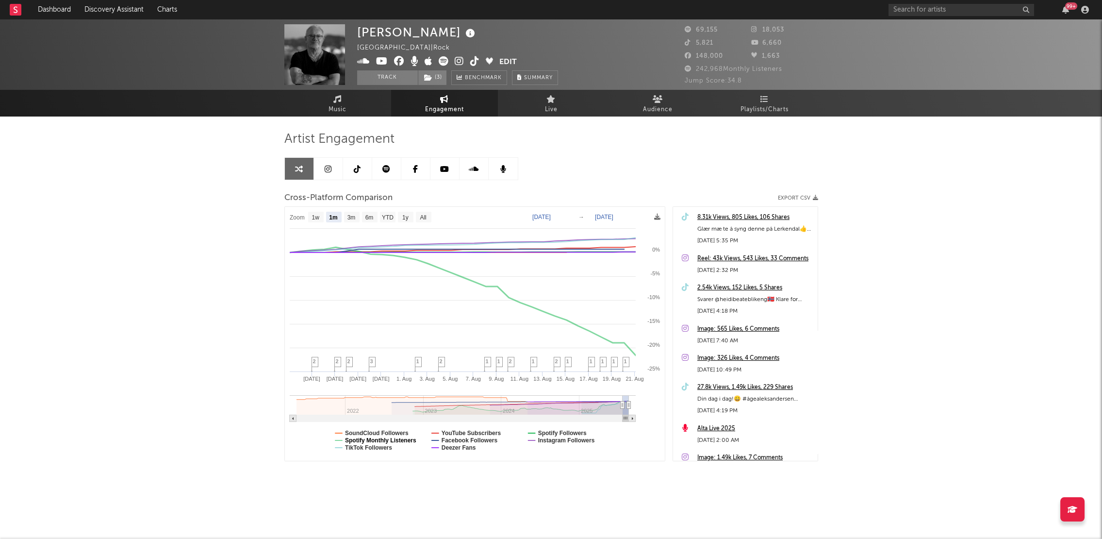
click at [370, 438] on text "Spotify Monthly Listeners" at bounding box center [380, 440] width 71 height 7
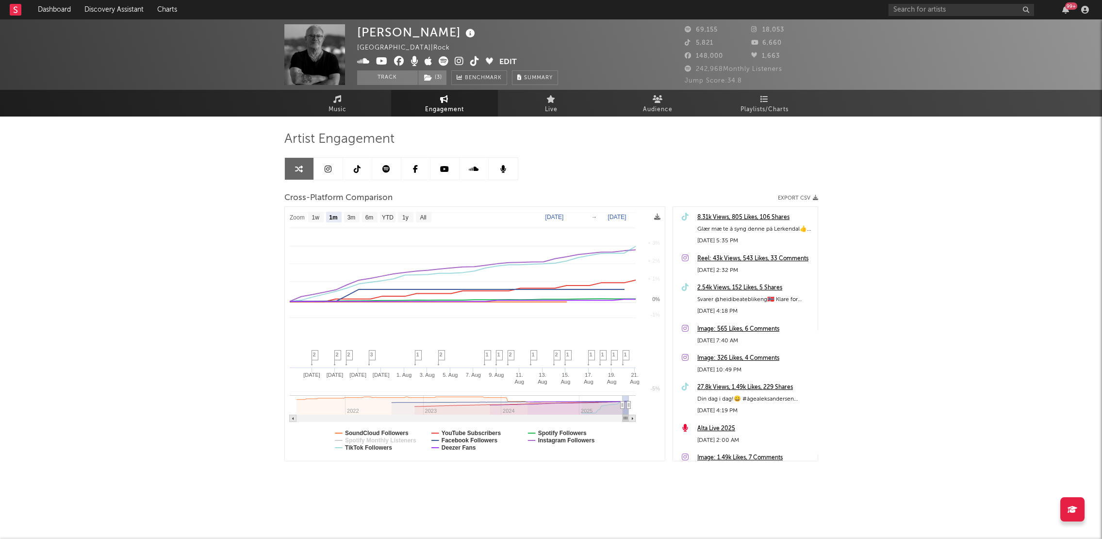
select select "1m"
